Goal: Information Seeking & Learning: Learn about a topic

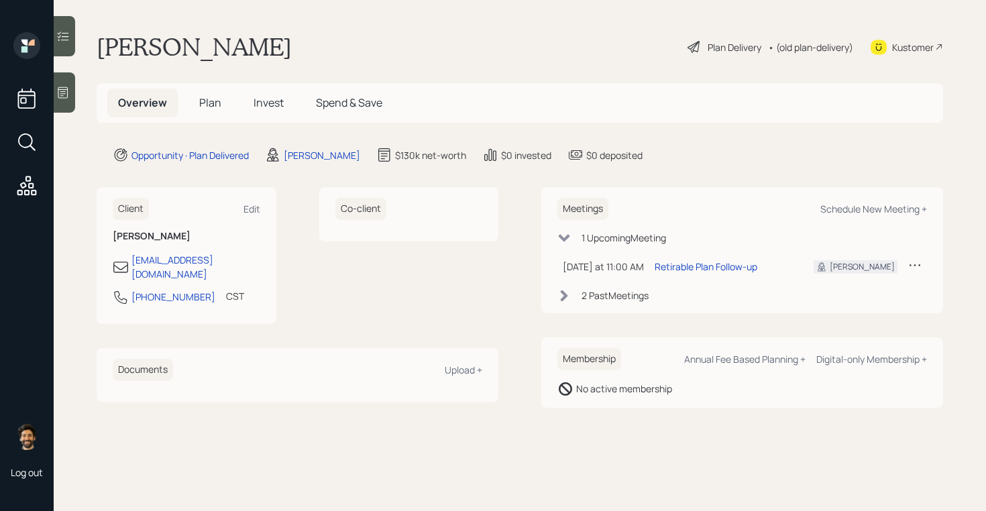
click at [272, 98] on span "Invest" at bounding box center [269, 102] width 30 height 15
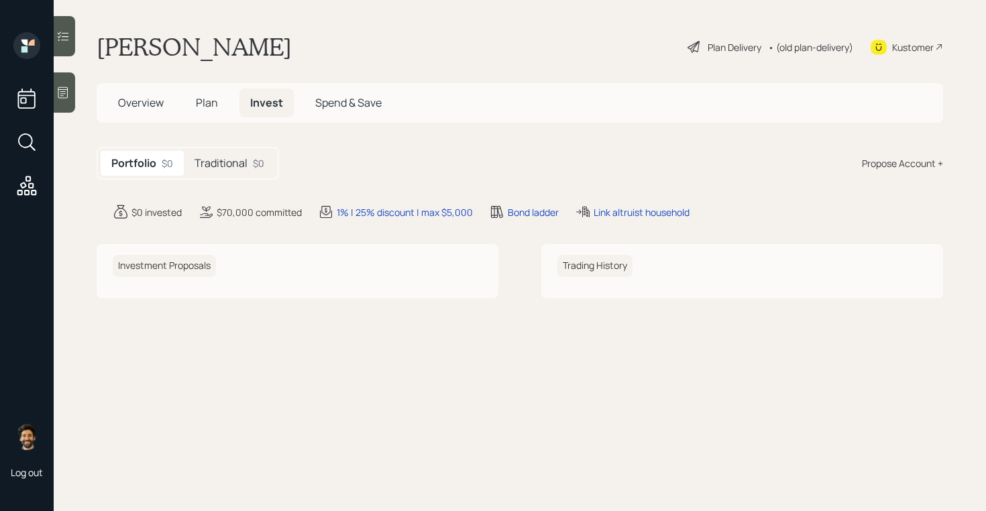
click at [227, 172] on div "Traditional $0" at bounding box center [229, 163] width 91 height 25
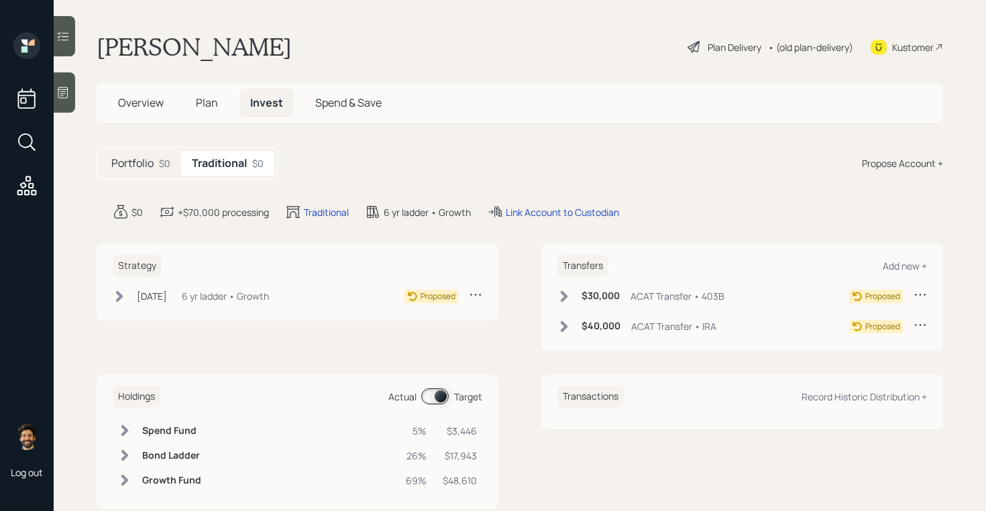
click at [201, 107] on span "Plan" at bounding box center [207, 102] width 22 height 15
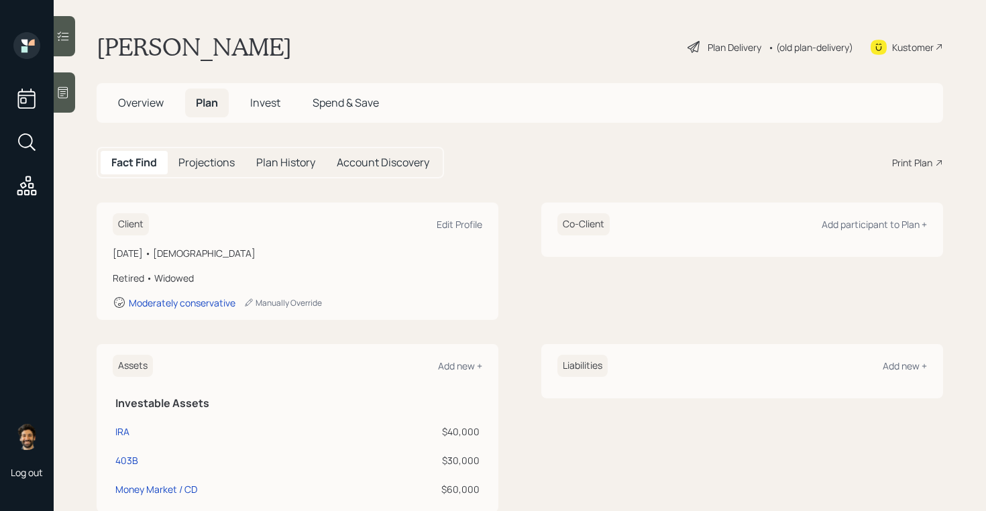
click at [151, 97] on span "Overview" at bounding box center [141, 102] width 46 height 15
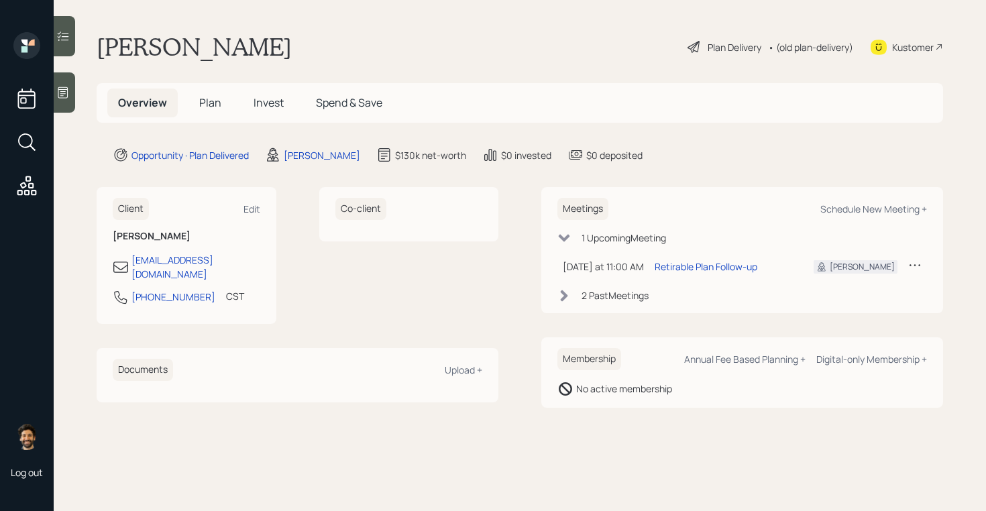
click at [819, 52] on div "• (old plan-delivery)" at bounding box center [810, 47] width 85 height 14
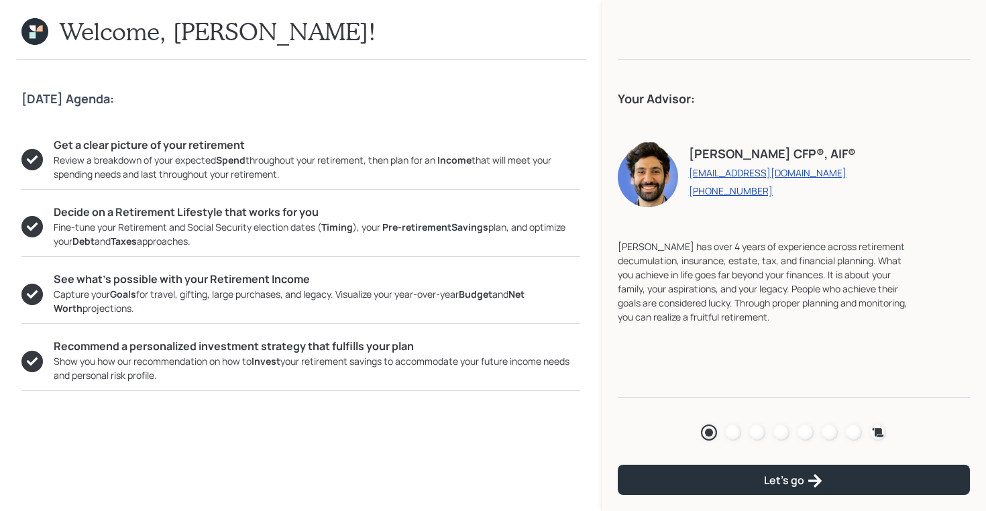
click at [752, 440] on div "Agenda Review Income Spend Net-worth Budget Taxes Invest" at bounding box center [794, 432] width 352 height 27
click at [754, 436] on div at bounding box center [757, 433] width 16 height 16
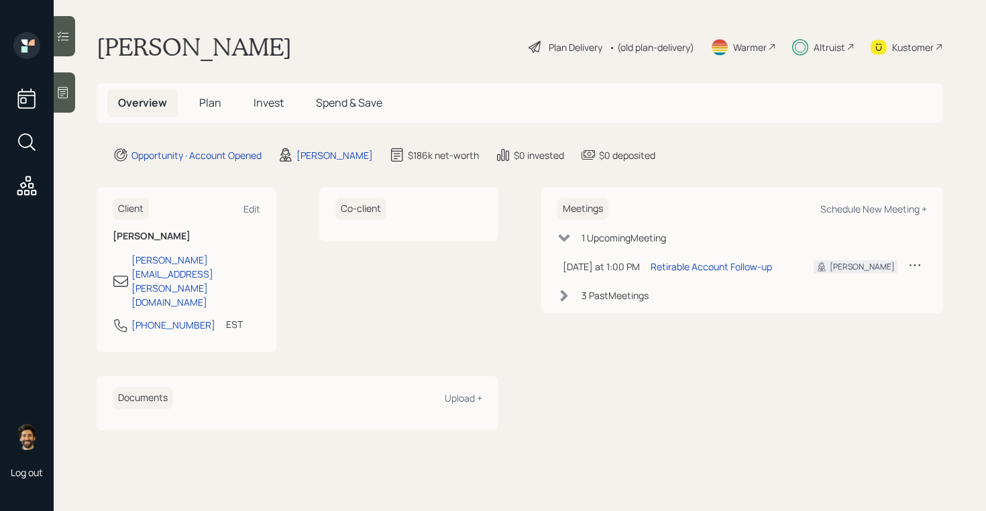
click at [266, 91] on h5 "Invest" at bounding box center [269, 103] width 52 height 29
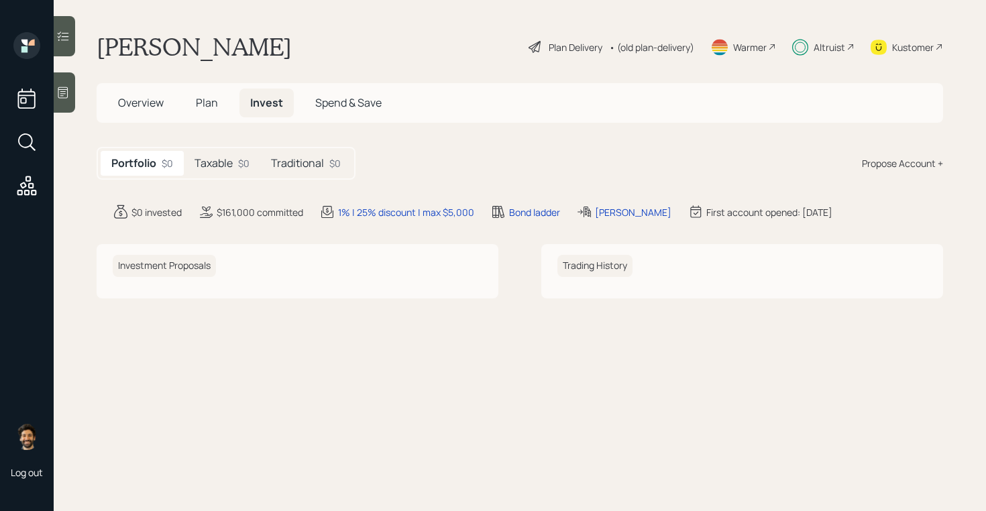
click at [238, 151] on div "Taxable $0" at bounding box center [222, 163] width 76 height 25
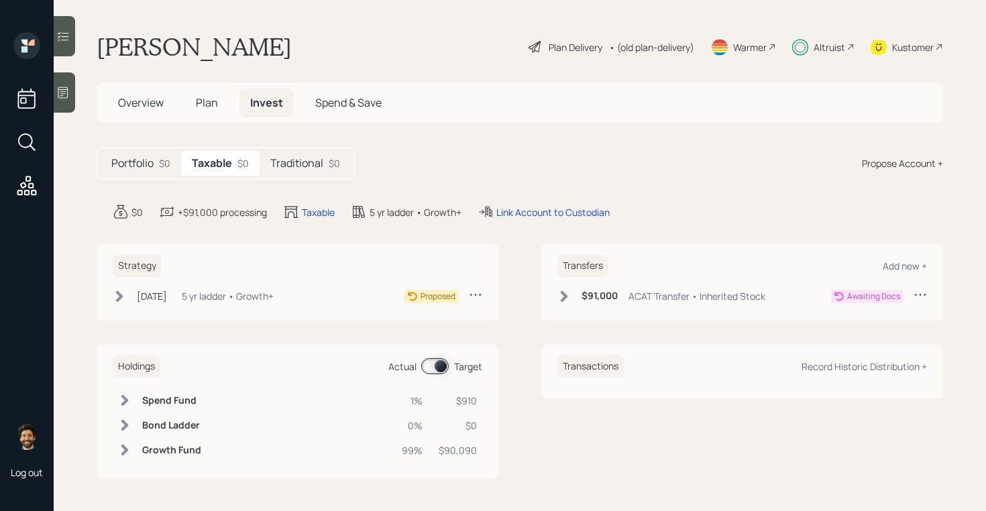
click at [299, 168] on h5 "Traditional" at bounding box center [296, 163] width 53 height 13
